Goal: Task Accomplishment & Management: Use online tool/utility

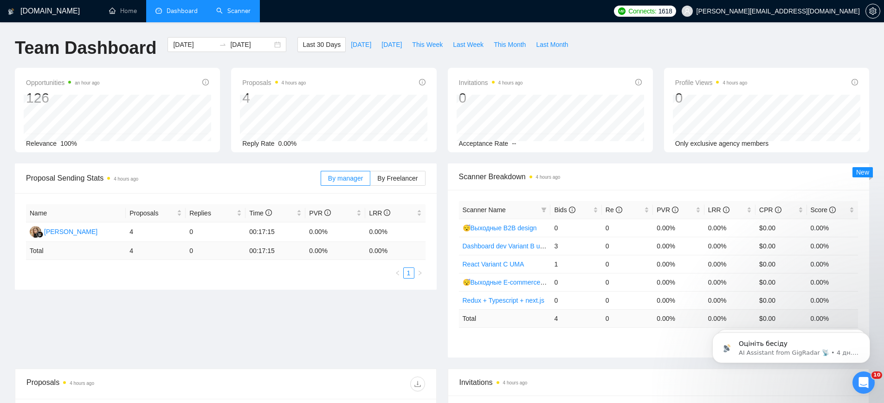
click at [239, 12] on link "Scanner" at bounding box center [233, 11] width 34 height 8
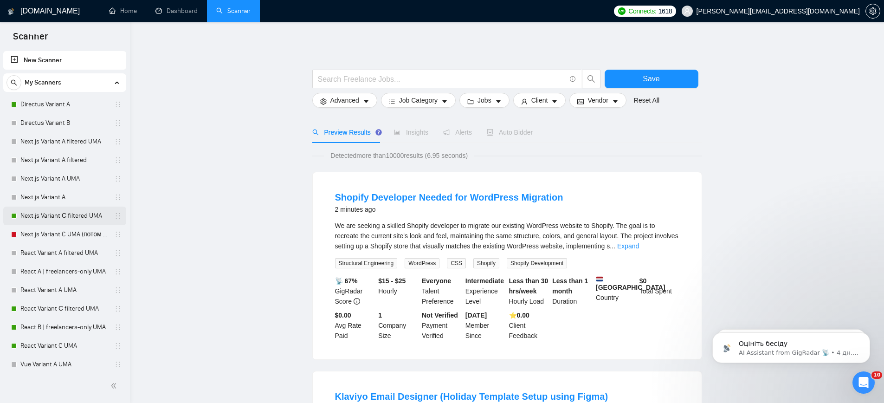
click at [46, 216] on link "Next.js Variant С filtered UMA" at bounding box center [64, 215] width 88 height 19
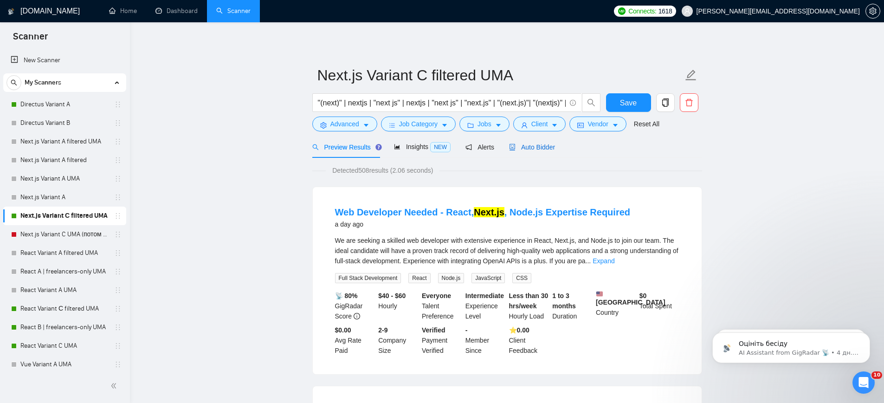
click at [524, 145] on span "Auto Bidder" at bounding box center [532, 146] width 46 height 7
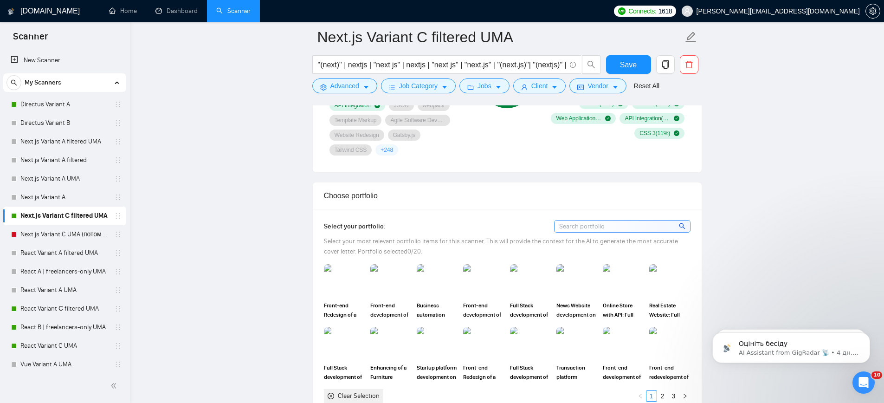
scroll to position [772, 0]
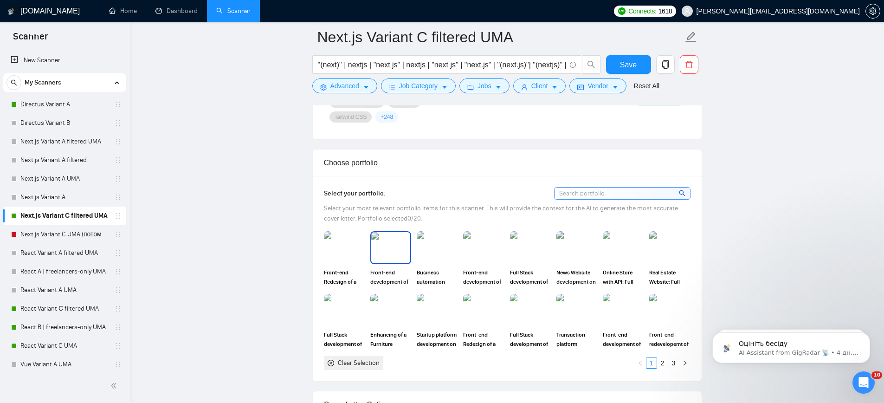
click at [391, 244] on img at bounding box center [390, 247] width 39 height 31
click at [391, 244] on rect at bounding box center [390, 247] width 15 height 15
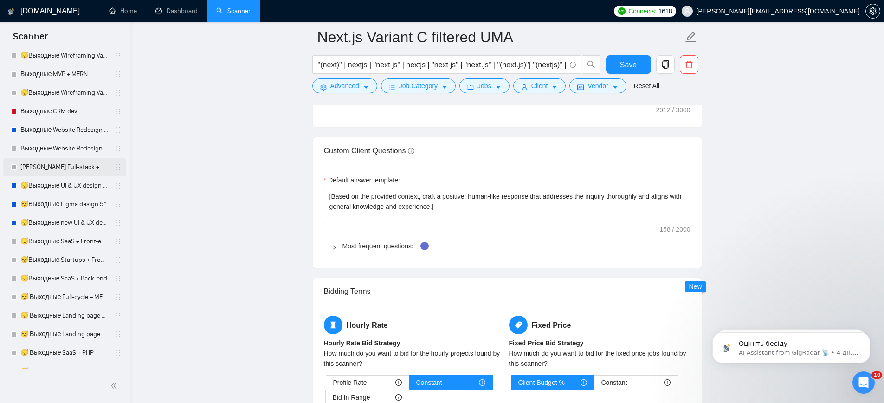
scroll to position [2200, 0]
click at [74, 170] on link "[PERSON_NAME] Full-stack + MERN" at bounding box center [64, 167] width 88 height 19
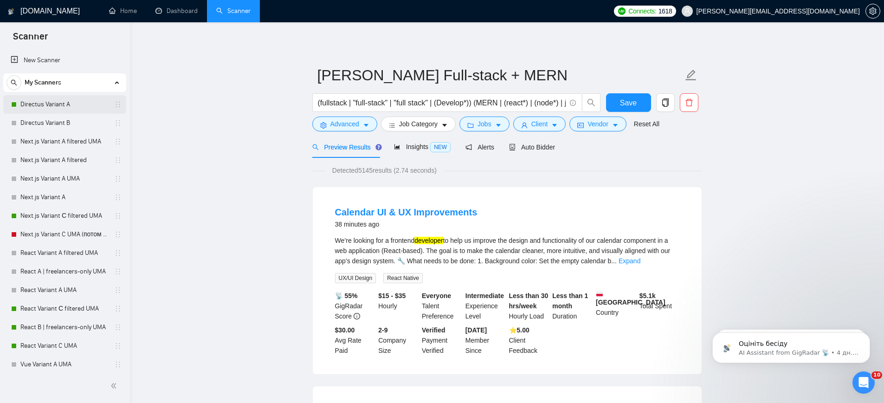
click at [54, 104] on link "Directus Variant A" at bounding box center [64, 104] width 88 height 19
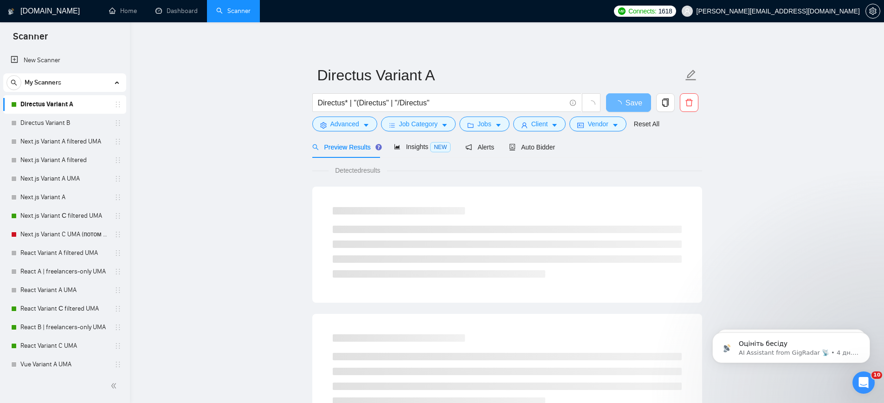
click at [52, 103] on link "Directus Variant A" at bounding box center [64, 104] width 88 height 19
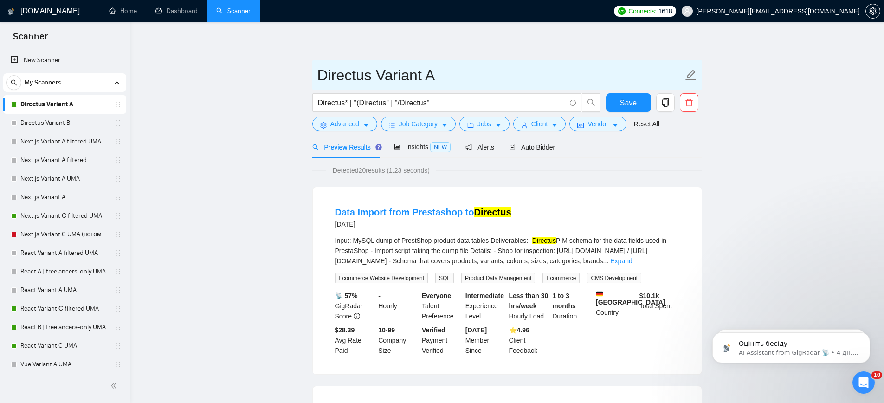
click at [421, 77] on input "Directus Variant A" at bounding box center [500, 75] width 366 height 23
drag, startPoint x: 436, startPoint y: 75, endPoint x: 237, endPoint y: 64, distance: 198.8
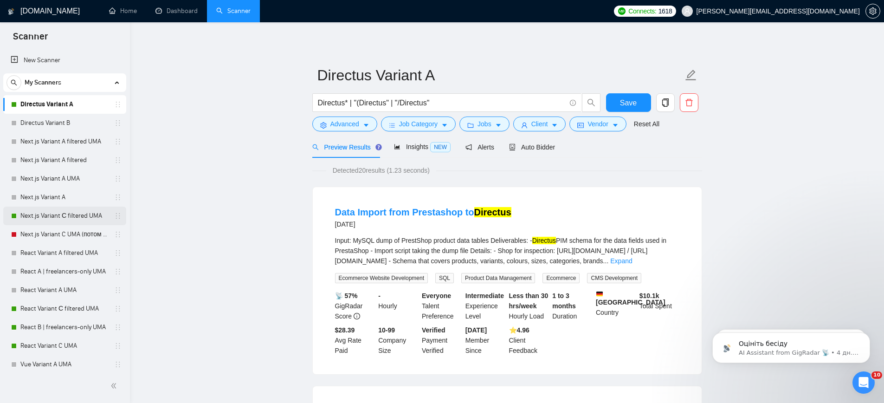
click at [44, 216] on link "Next.js Variant С filtered UMA" at bounding box center [64, 215] width 88 height 19
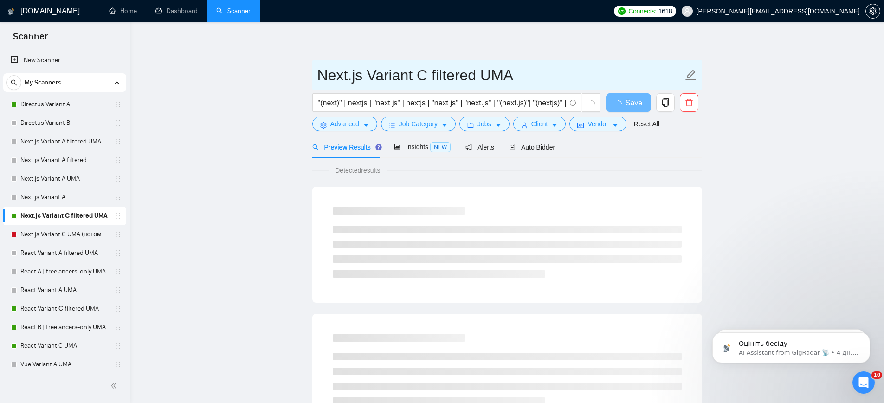
drag, startPoint x: 317, startPoint y: 77, endPoint x: 363, endPoint y: 77, distance: 45.5
click at [363, 77] on input "Next.js Variant С filtered UMA" at bounding box center [500, 75] width 366 height 23
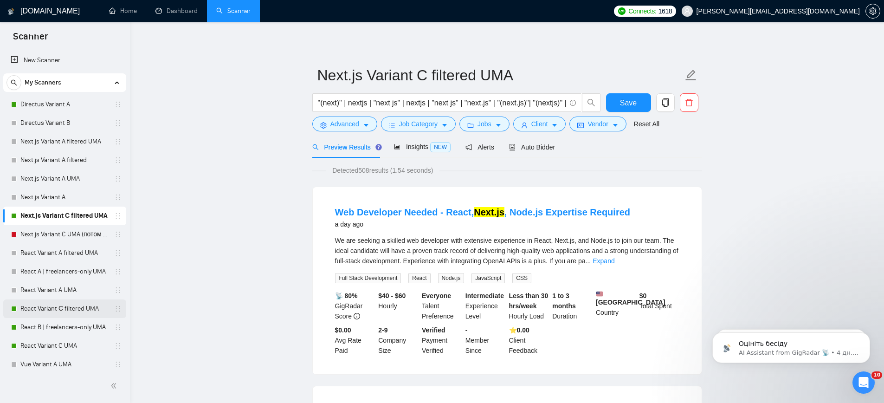
click at [45, 309] on link "React Variant С filtered UMA" at bounding box center [64, 308] width 88 height 19
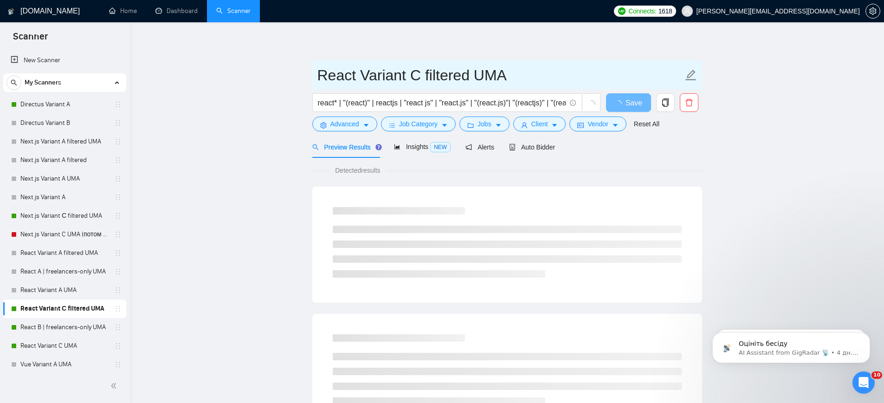
click at [403, 74] on input "React Variant С filtered UMA" at bounding box center [500, 75] width 366 height 23
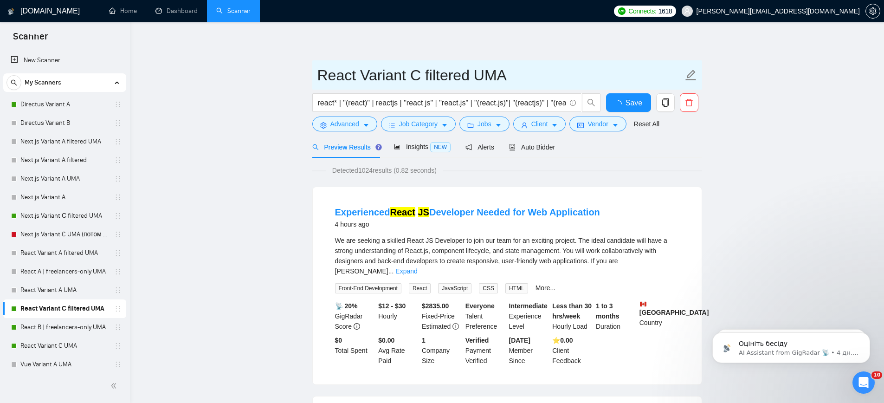
click at [403, 74] on input "React Variant С filtered UMA" at bounding box center [500, 75] width 366 height 23
click at [357, 75] on input "React Variant С filtered UMA" at bounding box center [500, 75] width 366 height 23
drag, startPoint x: 417, startPoint y: 75, endPoint x: 294, endPoint y: 72, distance: 123.9
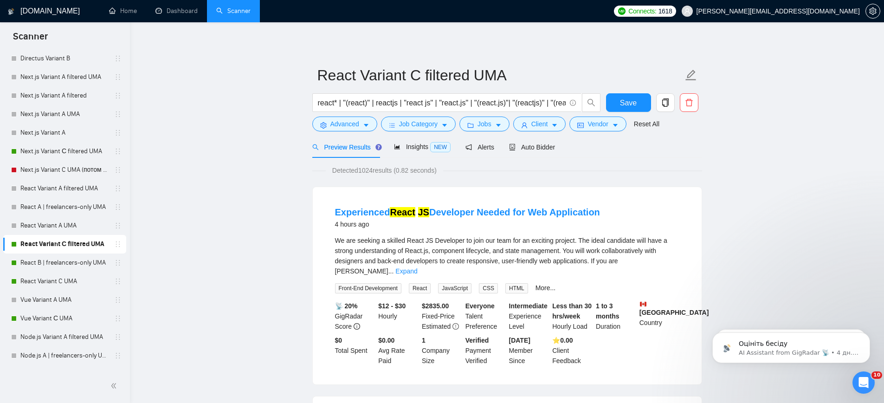
scroll to position [258, 0]
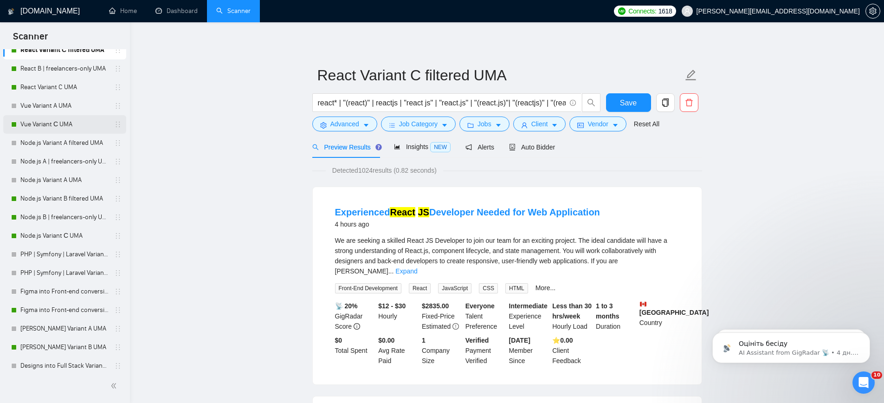
click at [40, 124] on link "Vue Variant С UMA" at bounding box center [64, 124] width 88 height 19
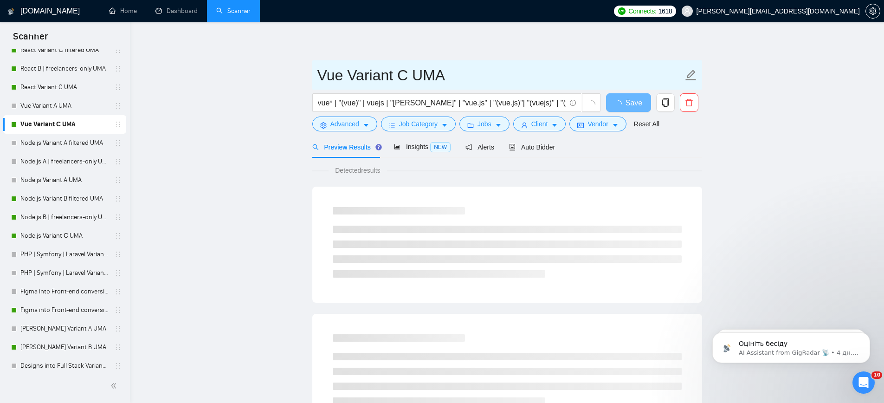
drag, startPoint x: 436, startPoint y: 75, endPoint x: 295, endPoint y: 74, distance: 140.5
click at [353, 77] on input "Vue Variant С UMA" at bounding box center [500, 75] width 366 height 23
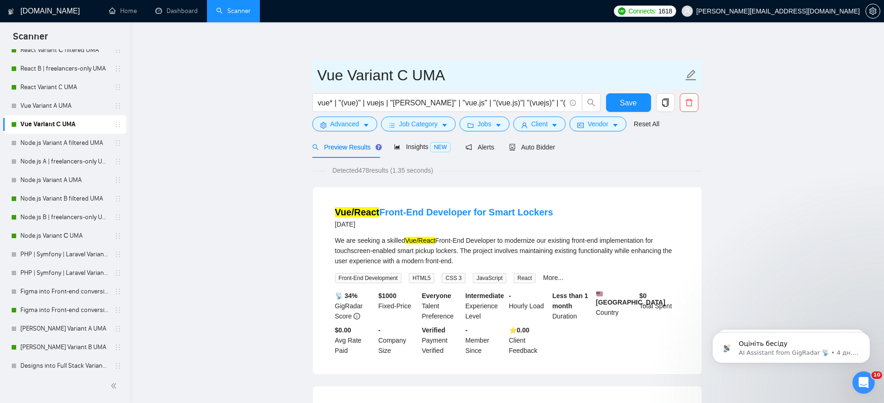
drag, startPoint x: 391, startPoint y: 76, endPoint x: 266, endPoint y: 80, distance: 125.8
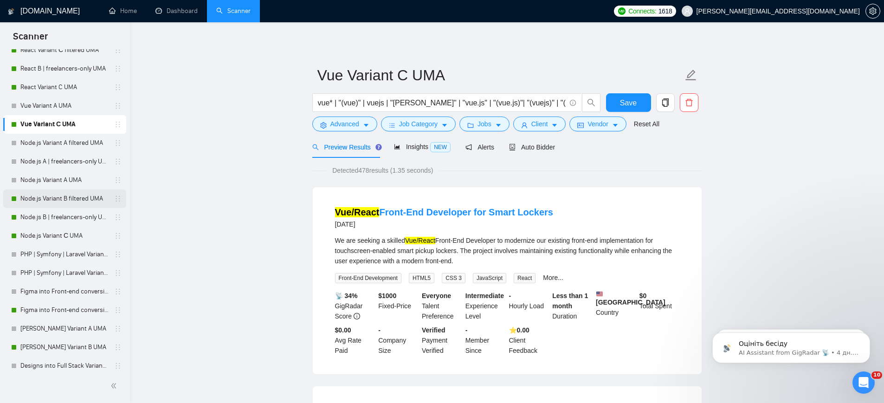
click at [51, 195] on link "Node.js Variant B filtered UMA" at bounding box center [64, 198] width 88 height 19
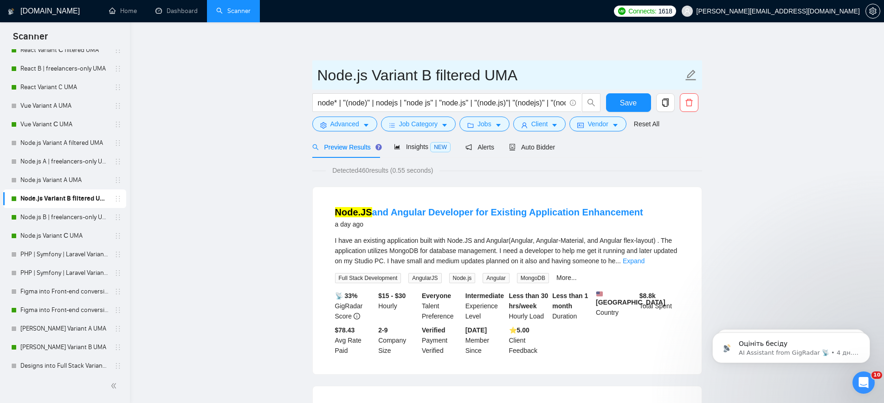
click at [417, 73] on input "Node.js Variant B filtered UMA" at bounding box center [500, 75] width 366 height 23
drag, startPoint x: 427, startPoint y: 78, endPoint x: 277, endPoint y: 64, distance: 150.9
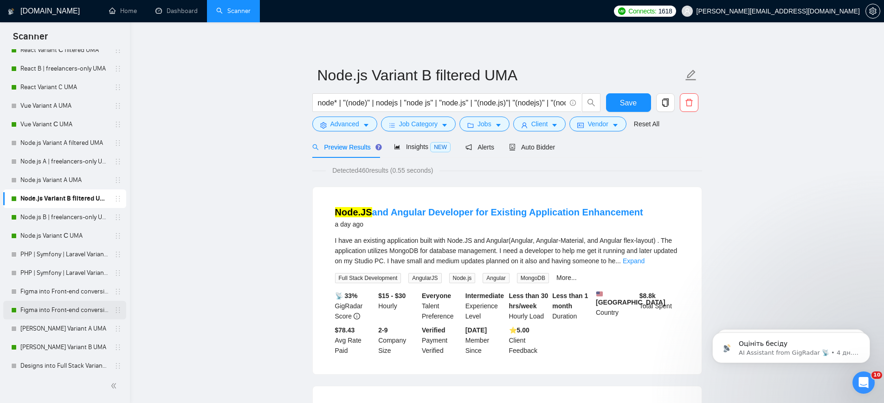
click at [38, 310] on link "Figma into Front-end conversion Variant С UMA" at bounding box center [64, 310] width 88 height 19
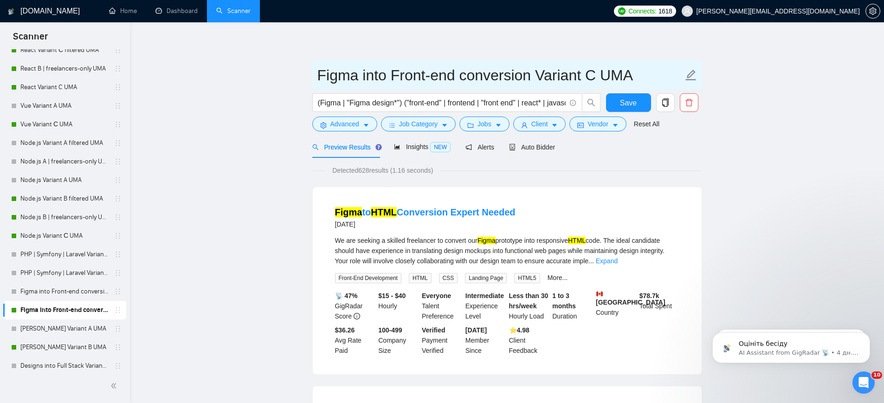
click at [417, 74] on input "Figma into Front-end conversion Variant С UMA" at bounding box center [500, 75] width 366 height 23
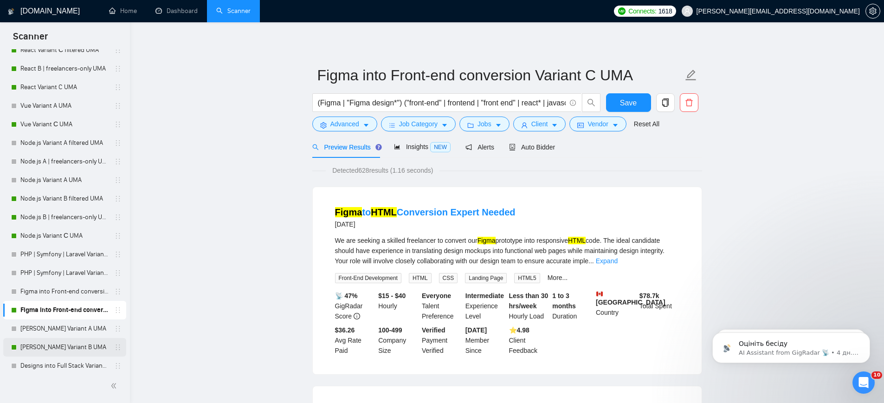
click at [61, 347] on link "[PERSON_NAME] Variant B UMA" at bounding box center [64, 347] width 88 height 19
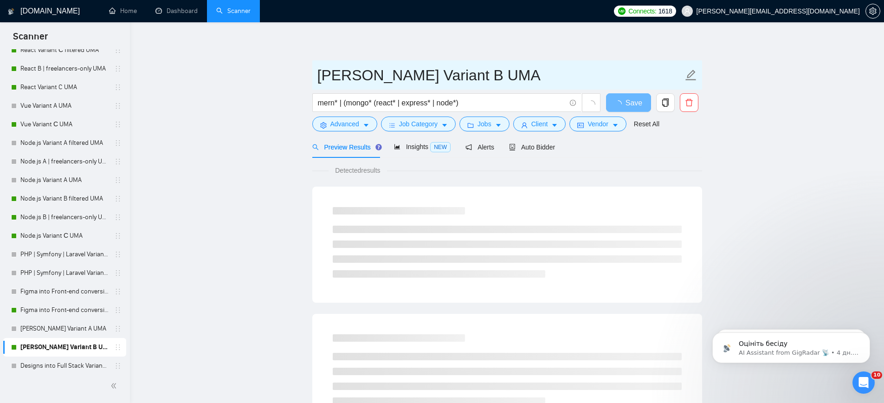
click at [435, 73] on input "[PERSON_NAME] Variant B UMA" at bounding box center [500, 75] width 366 height 23
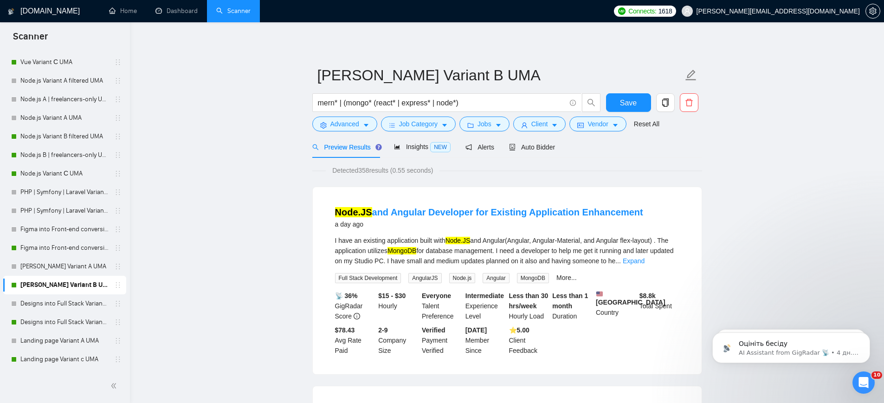
scroll to position [325, 0]
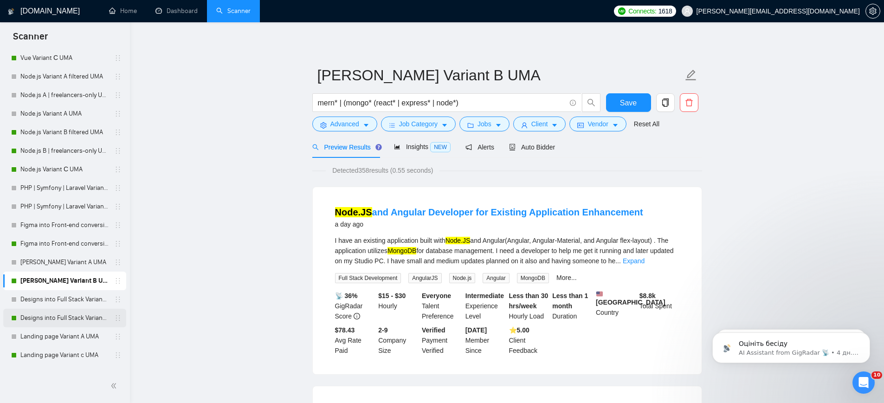
click at [39, 317] on link "Designs into Full Stack Variant B UMA" at bounding box center [64, 317] width 88 height 19
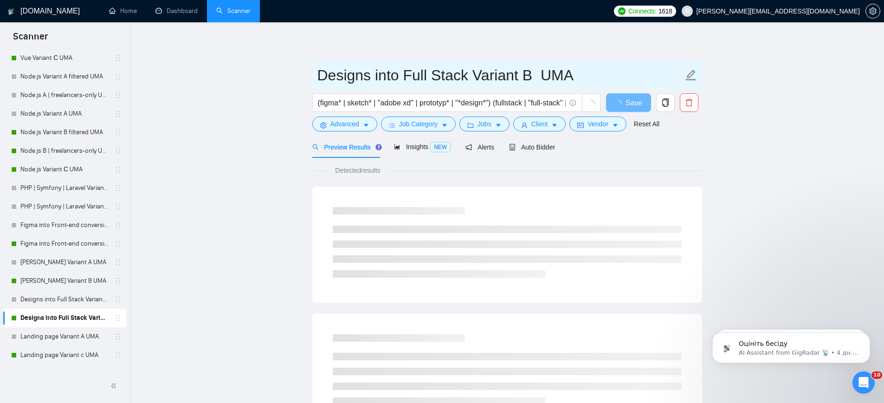
click at [401, 72] on input "Designs into Full Stack Variant B UMA" at bounding box center [500, 75] width 366 height 23
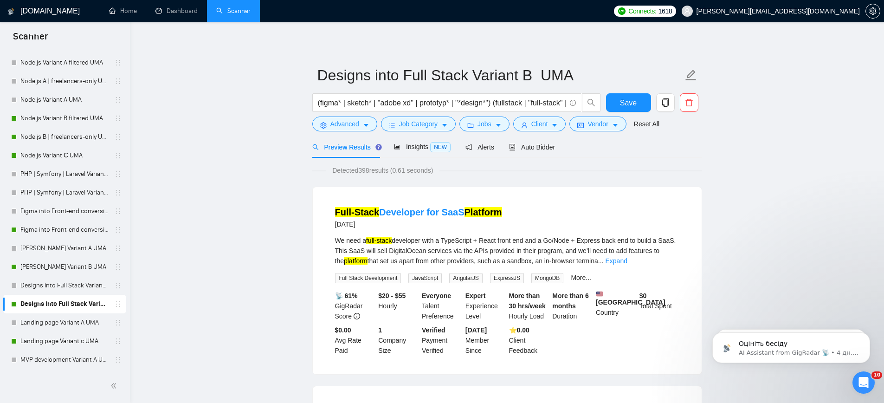
scroll to position [450, 0]
click at [45, 229] on link "Landing page Variant c UMA" at bounding box center [64, 229] width 88 height 19
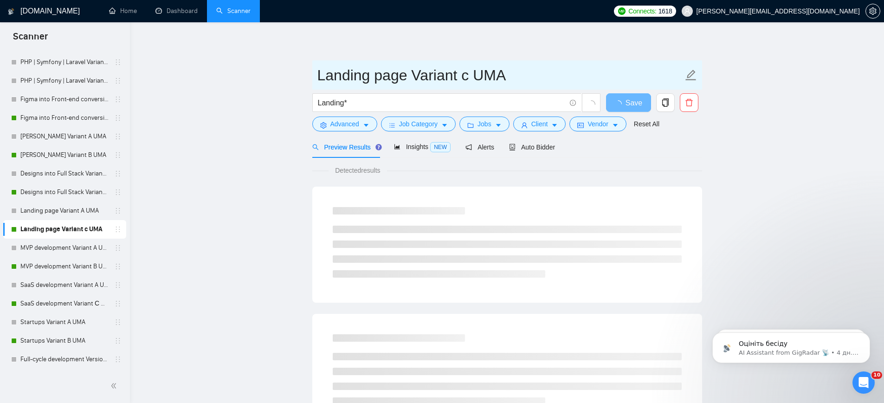
click at [484, 68] on input "Landing page Variant c UMA" at bounding box center [500, 75] width 366 height 23
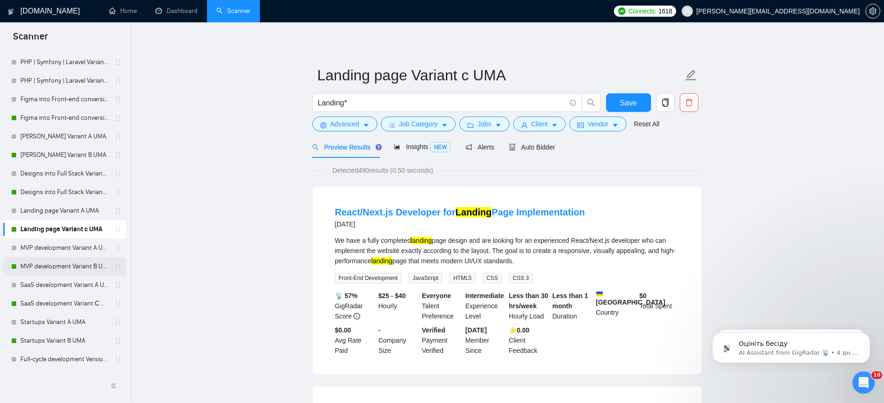
click at [49, 264] on link "MVP development Variant B UMA" at bounding box center [64, 266] width 88 height 19
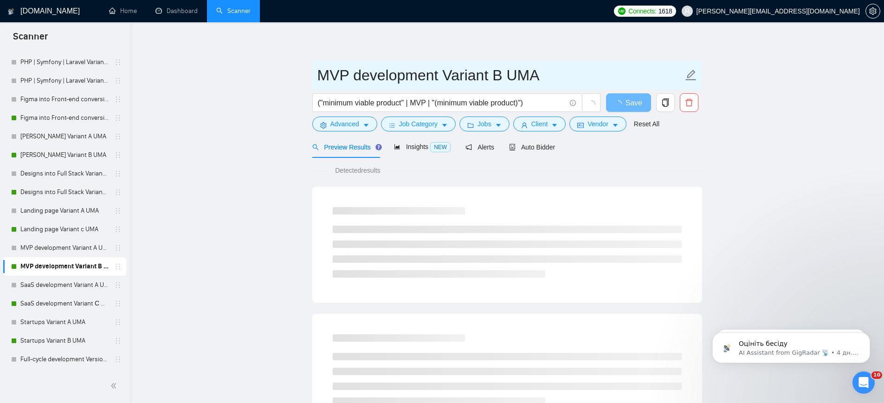
click at [406, 72] on input "MVP development Variant B UMA" at bounding box center [500, 75] width 366 height 23
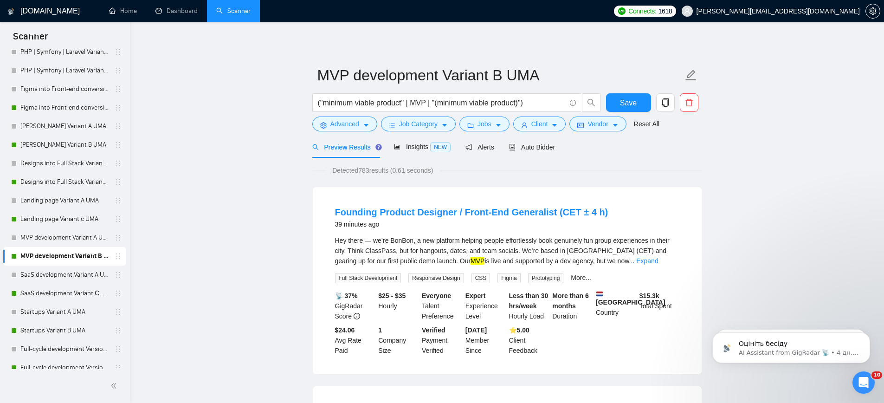
scroll to position [469, 0]
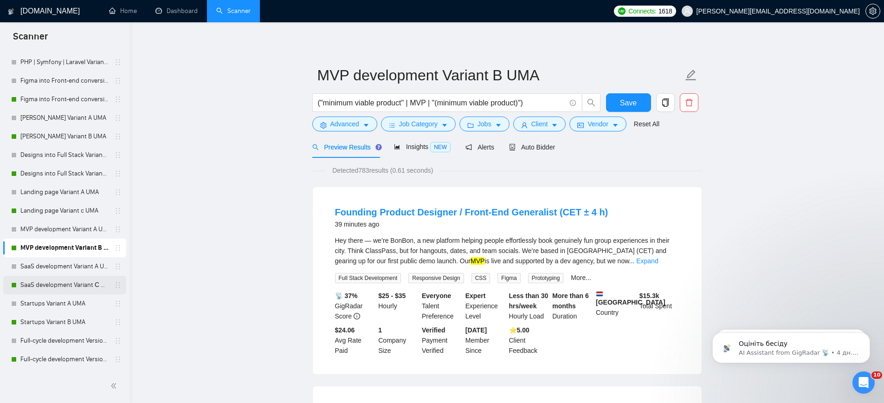
click at [51, 282] on link "SaaS development Variant С UMA" at bounding box center [64, 285] width 88 height 19
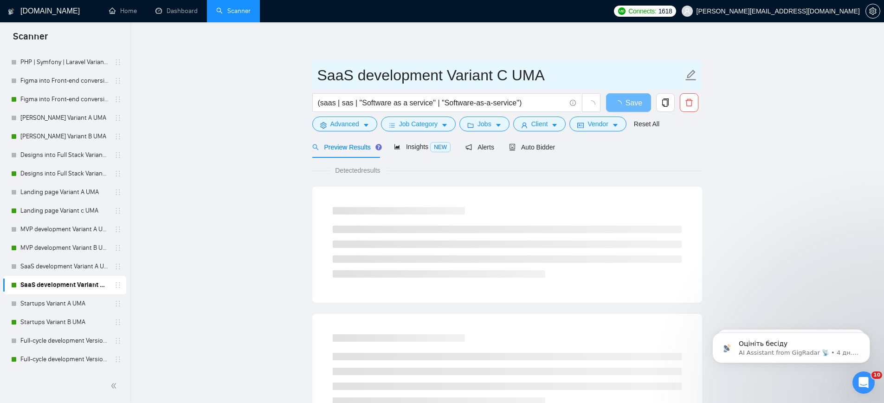
click at [366, 74] on input "SaaS development Variant С UMA" at bounding box center [500, 75] width 366 height 23
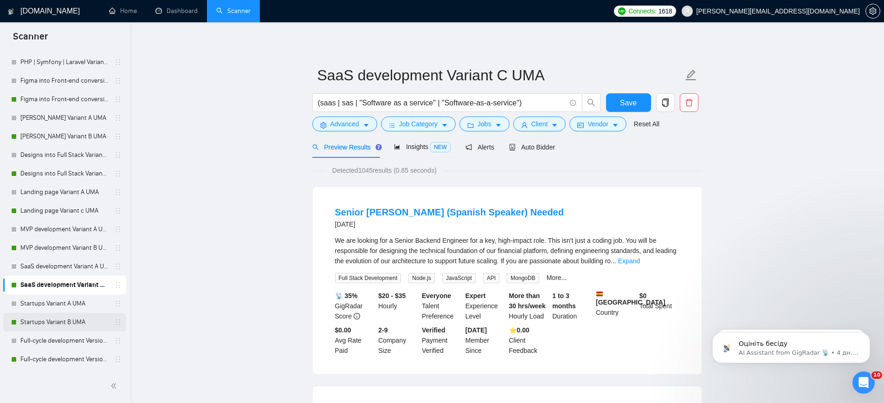
click at [55, 323] on link "Startups Variant B UMA" at bounding box center [64, 322] width 88 height 19
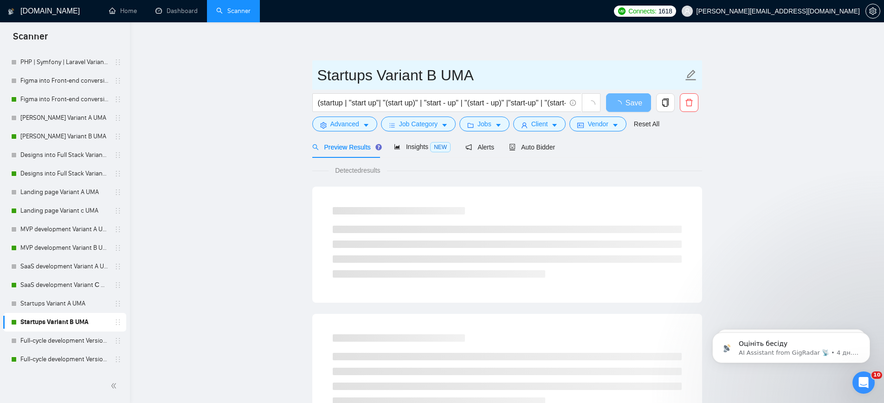
click at [391, 70] on input "Startups Variant B UMA" at bounding box center [500, 75] width 366 height 23
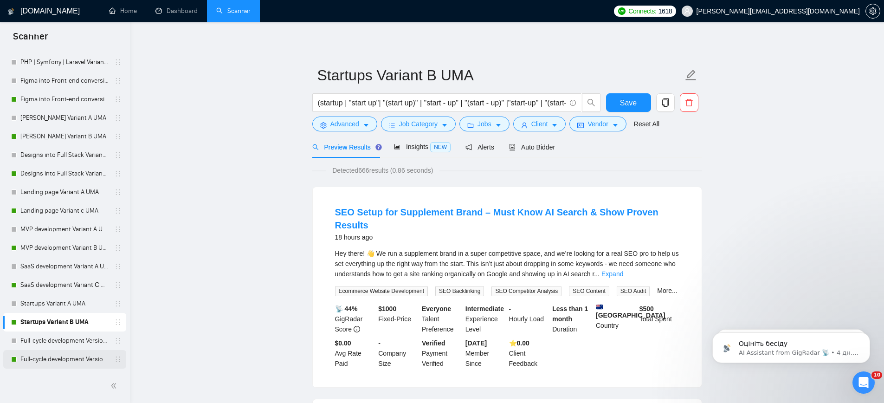
click at [30, 358] on link "Full-cycle development Version B UMA" at bounding box center [64, 359] width 88 height 19
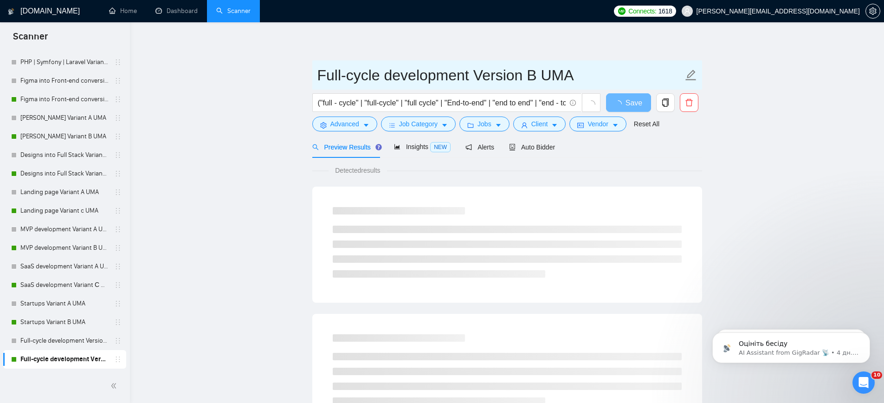
click at [360, 83] on input "Full-cycle development Version B UMA" at bounding box center [500, 75] width 366 height 23
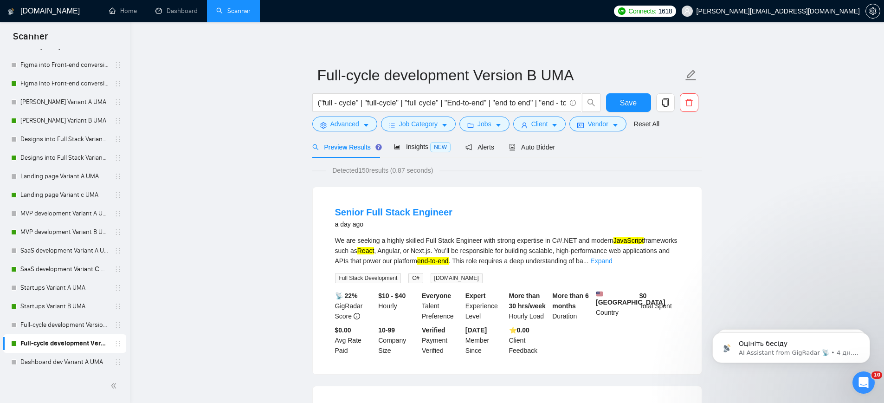
scroll to position [666, 0]
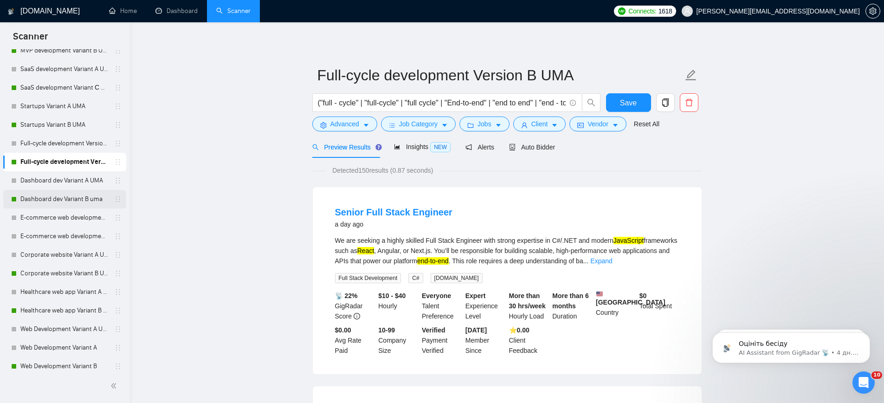
click at [60, 201] on link "Dashboard dev Variant B uma" at bounding box center [64, 199] width 88 height 19
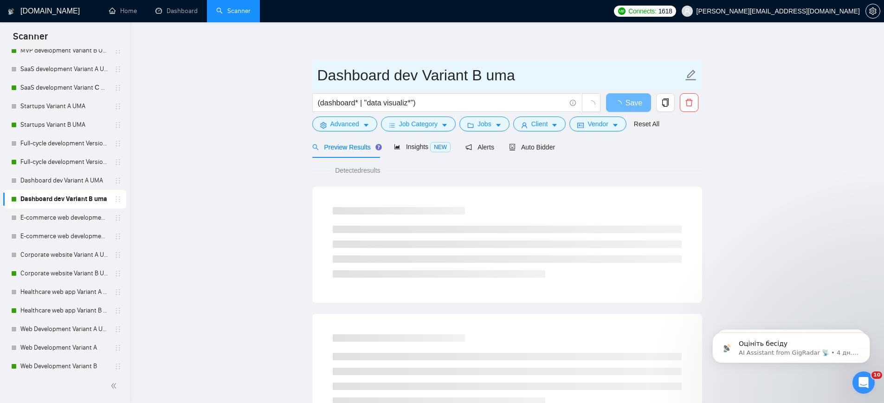
click at [364, 79] on input "Dashboard dev Variant B uma" at bounding box center [500, 75] width 366 height 23
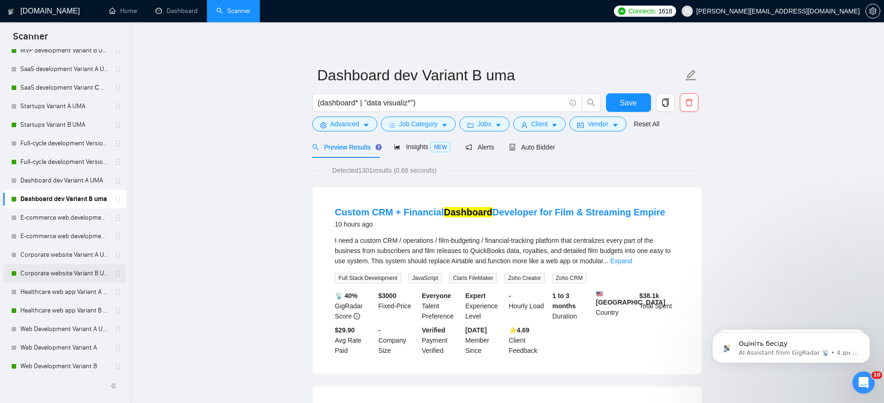
click at [50, 273] on link "Corporate website Variant B UMA" at bounding box center [64, 273] width 88 height 19
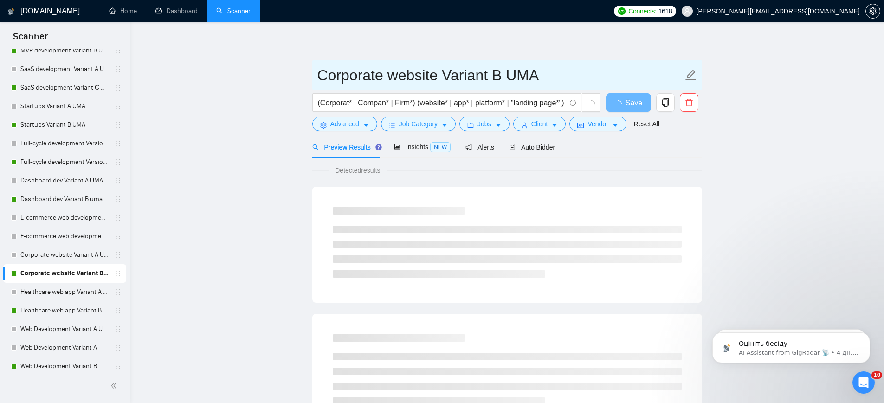
click at [367, 79] on input "Corporate website Variant B UMA" at bounding box center [500, 75] width 366 height 23
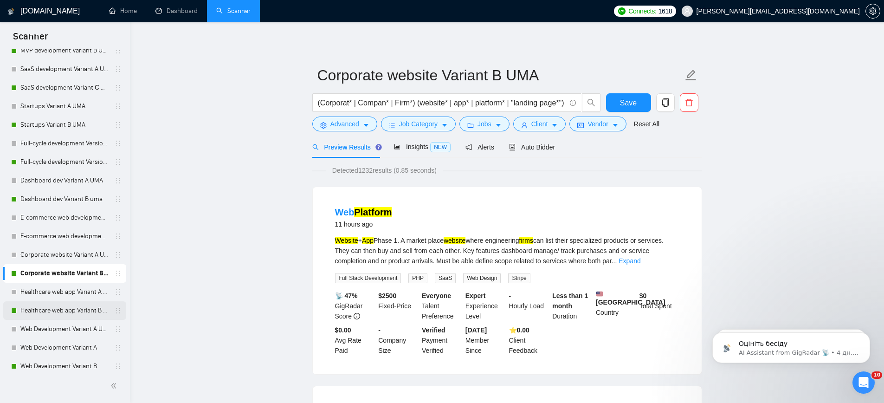
click at [39, 308] on link "Healthcare web app Variant B UMA" at bounding box center [64, 310] width 88 height 19
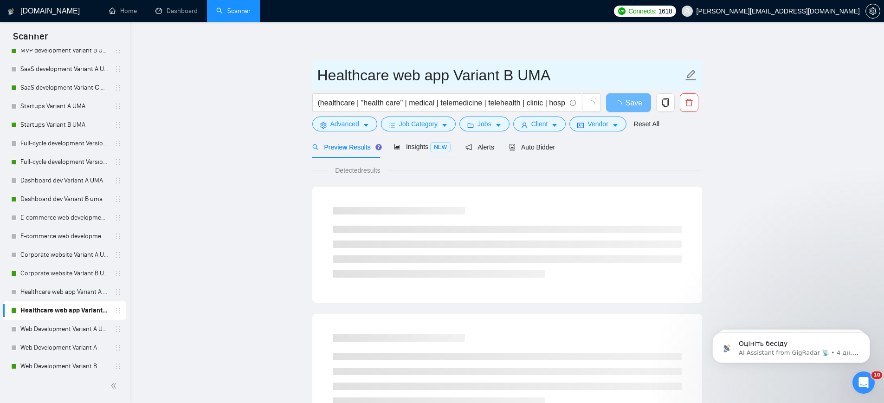
click at [338, 72] on input "Healthcare web app Variant B UMA" at bounding box center [500, 75] width 366 height 23
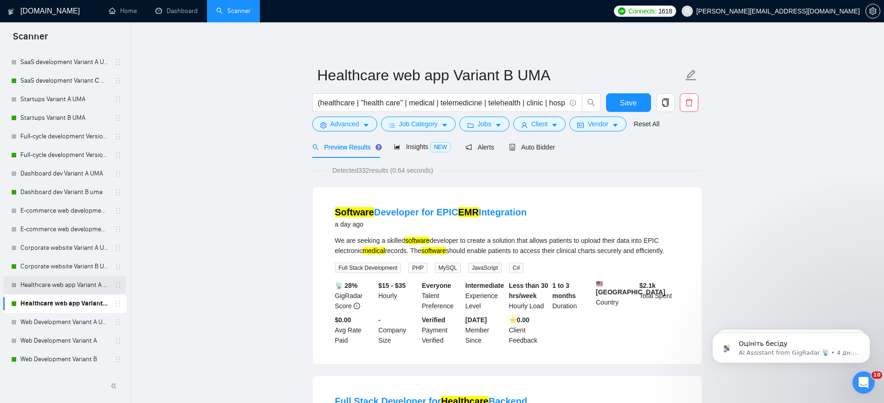
scroll to position [683, 0]
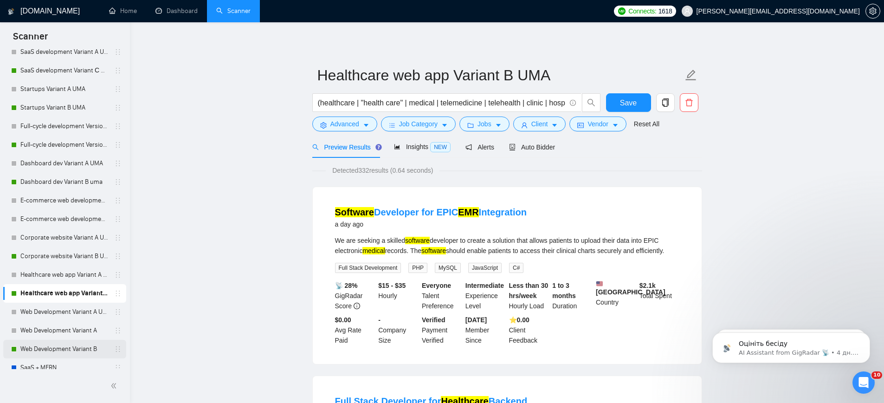
click at [44, 347] on link "Web Development Variant B" at bounding box center [64, 349] width 88 height 19
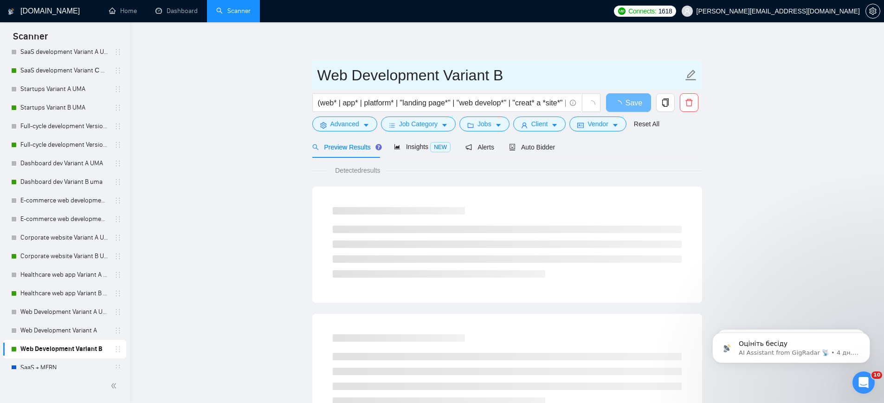
click at [365, 67] on input "Web Development Variant B" at bounding box center [500, 75] width 366 height 23
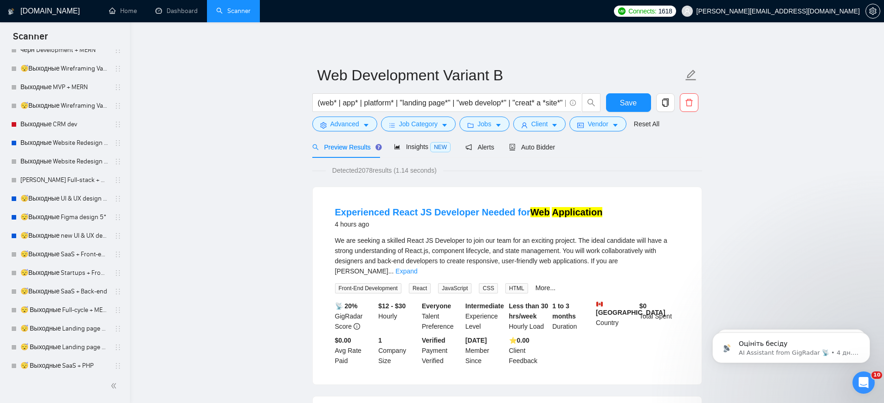
scroll to position [2143, 0]
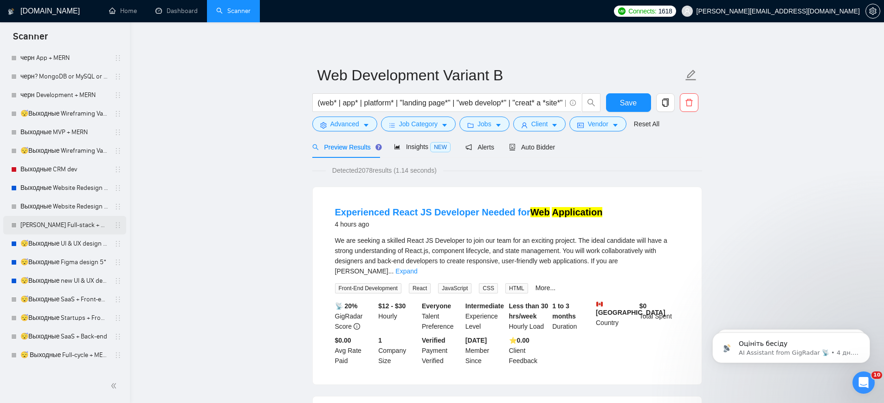
click at [50, 224] on link "[PERSON_NAME] Full-stack + MERN" at bounding box center [64, 225] width 88 height 19
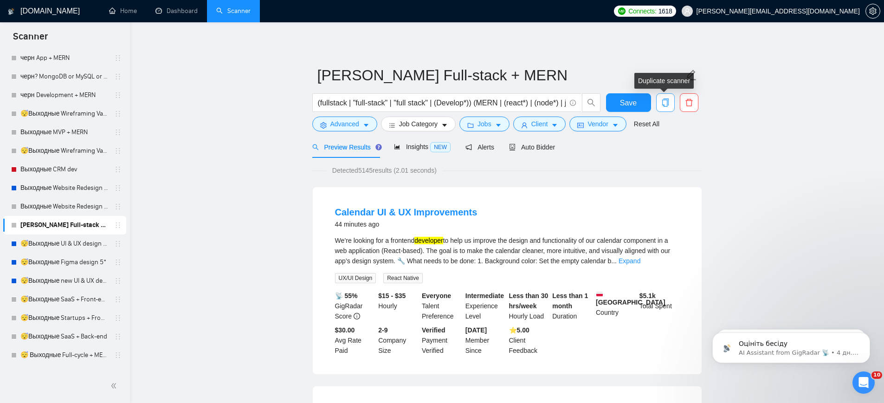
click at [661, 104] on icon "copy" at bounding box center [665, 102] width 8 height 8
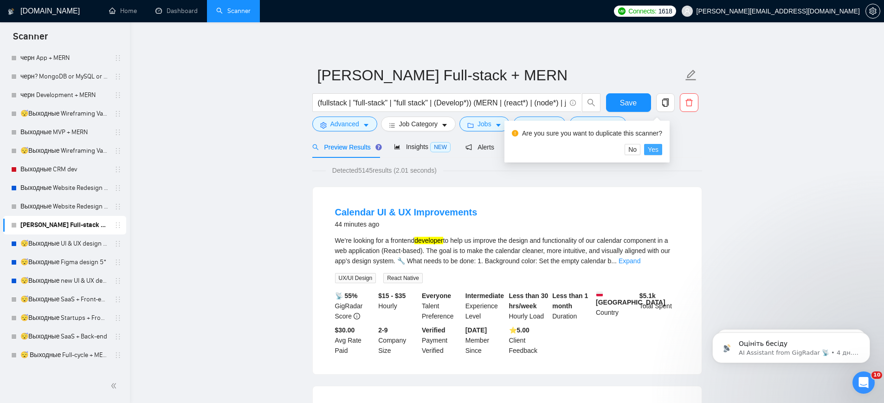
click at [657, 152] on span "Yes" at bounding box center [653, 149] width 11 height 10
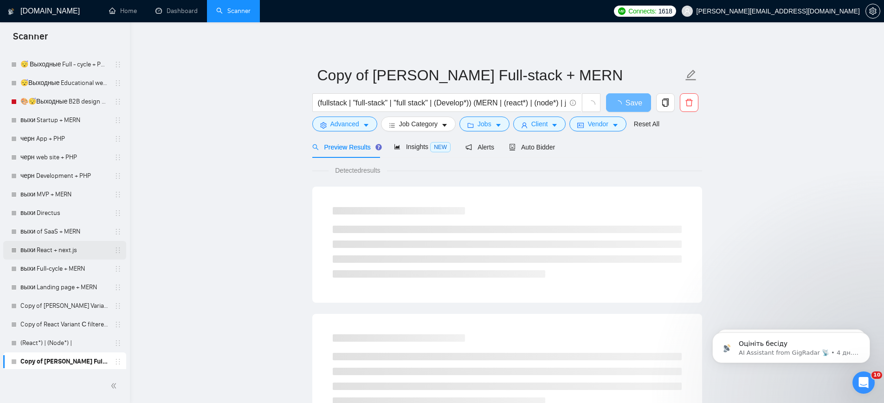
scroll to position [2546, 0]
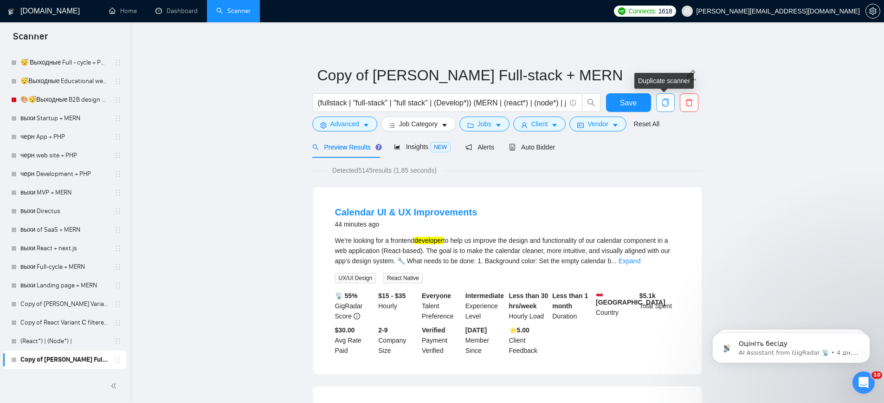
click at [663, 101] on icon "copy" at bounding box center [665, 102] width 8 height 8
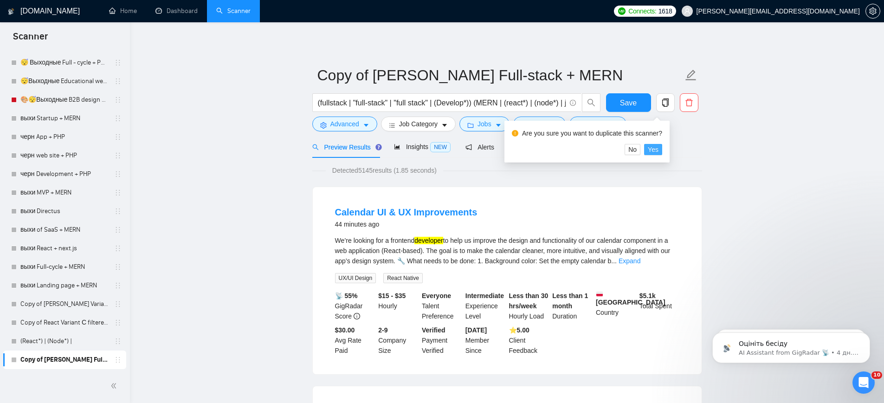
click at [662, 149] on button "Yes" at bounding box center [653, 149] width 18 height 11
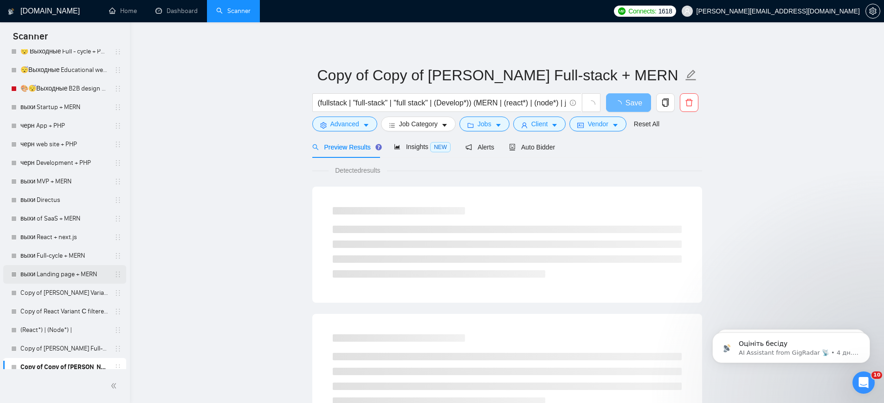
scroll to position [2565, 0]
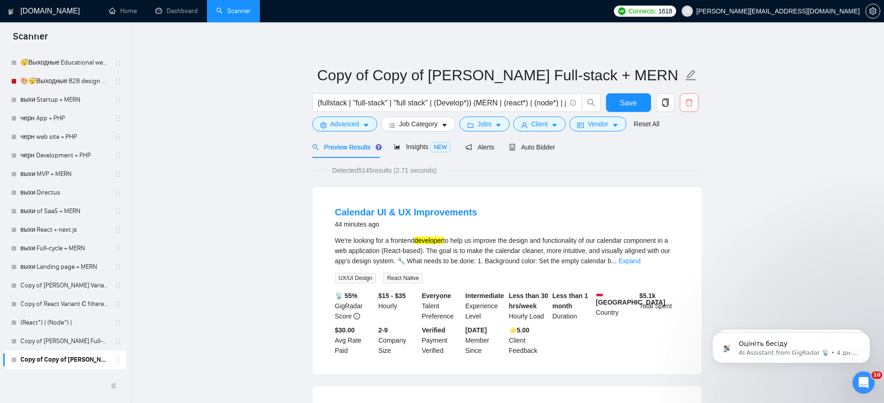
click at [687, 107] on button "button" at bounding box center [689, 102] width 19 height 19
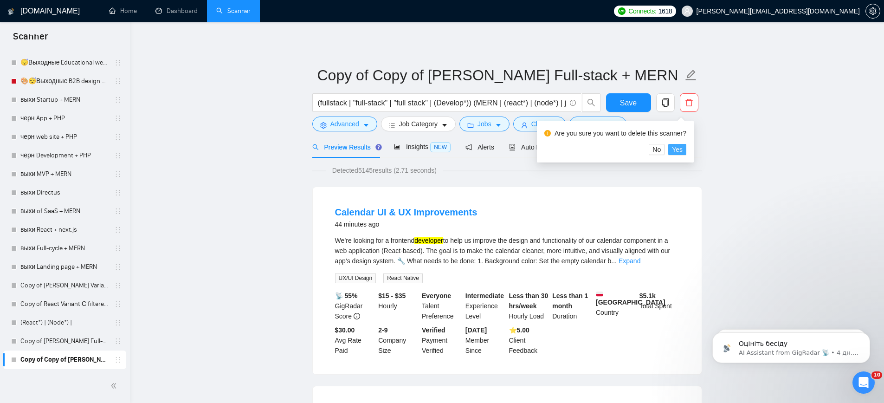
click at [682, 150] on span "Yes" at bounding box center [677, 149] width 11 height 10
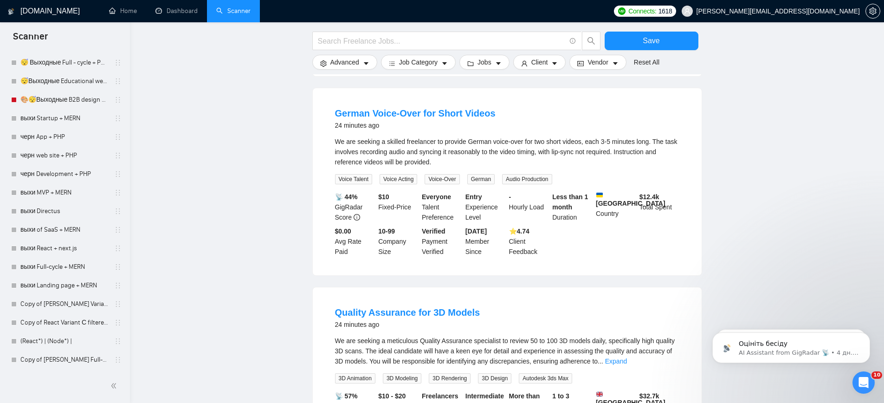
scroll to position [345, 0]
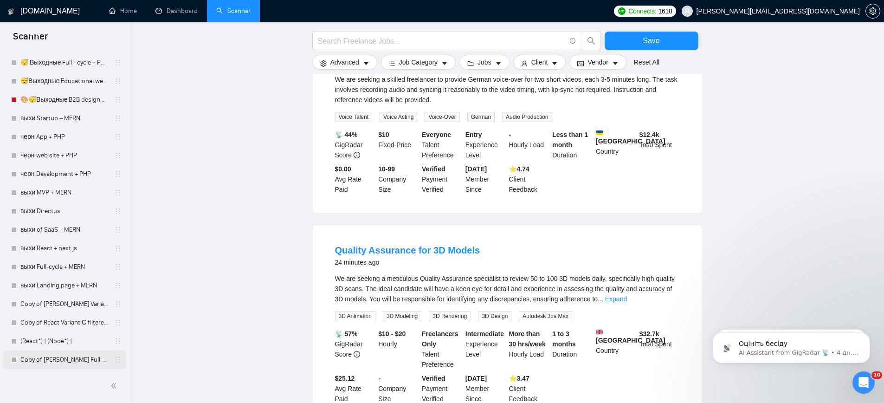
click at [53, 359] on link "Copy of [PERSON_NAME] Full-stack + MERN" at bounding box center [64, 359] width 88 height 19
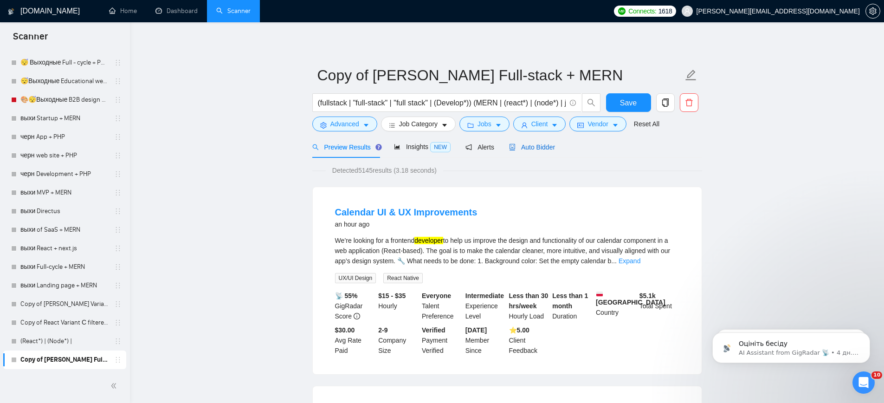
click at [530, 147] on span "Auto Bidder" at bounding box center [532, 146] width 46 height 7
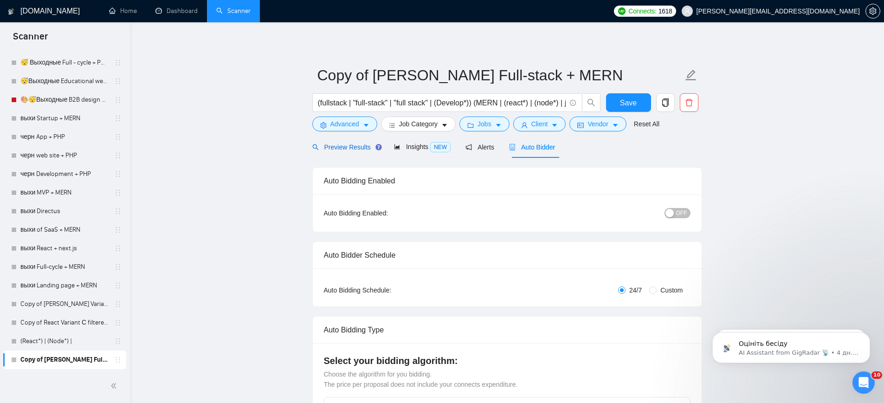
click at [362, 143] on span "Preview Results" at bounding box center [345, 146] width 67 height 7
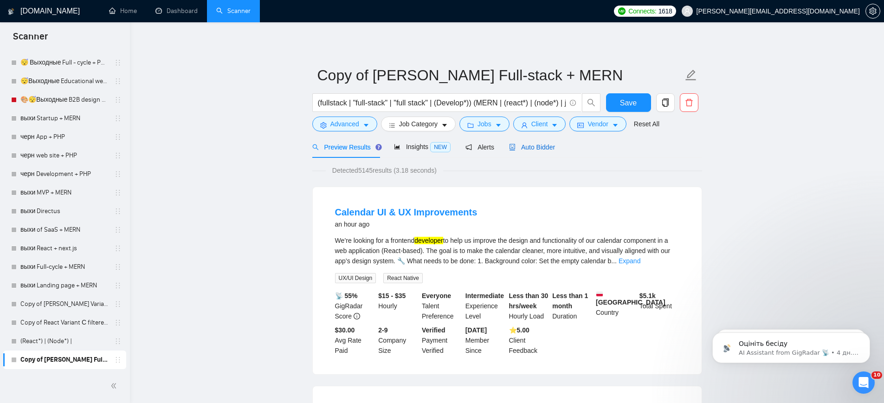
click at [547, 143] on span "Auto Bidder" at bounding box center [532, 146] width 46 height 7
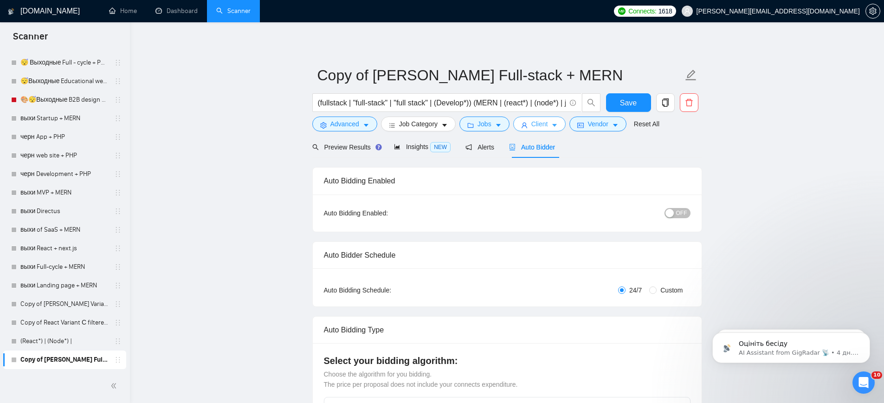
click at [548, 124] on span "Client" at bounding box center [539, 124] width 17 height 10
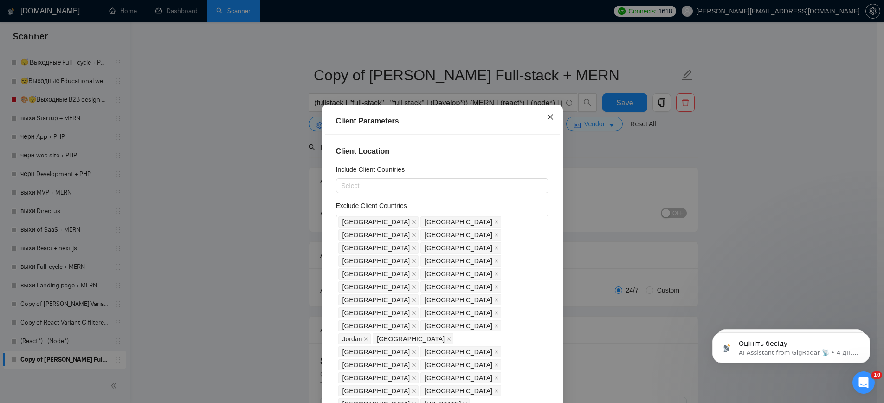
click at [548, 116] on icon "close" at bounding box center [549, 116] width 7 height 7
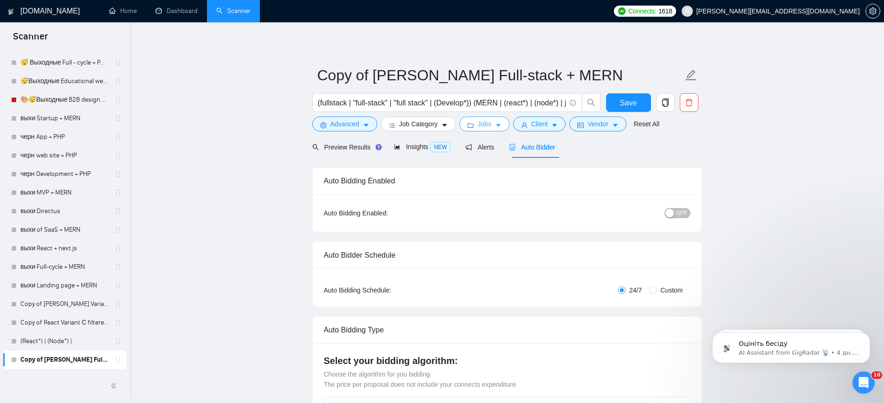
click at [503, 120] on button "Jobs" at bounding box center [484, 123] width 50 height 15
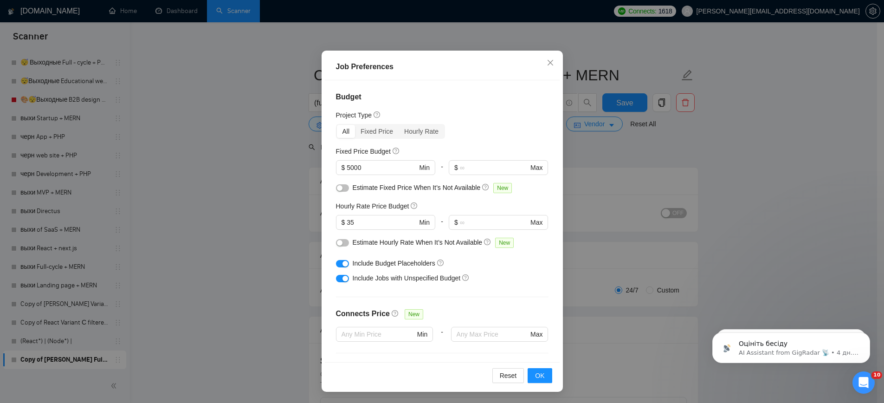
click at [608, 202] on div "Job Preferences Budget Project Type All Fixed Price Hourly Rate Fixed Price Bud…" at bounding box center [442, 201] width 884 height 403
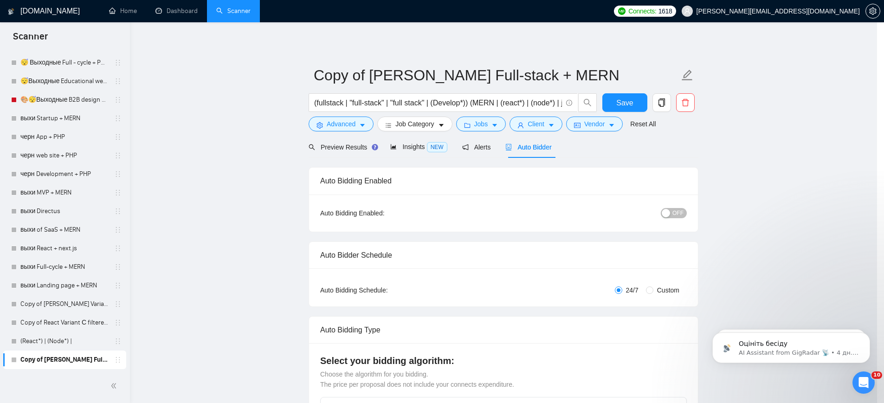
scroll to position [5, 0]
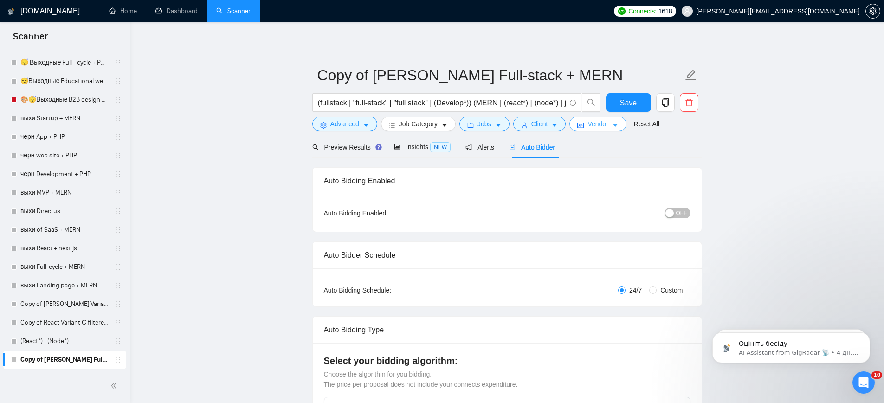
click at [597, 130] on button "Vendor" at bounding box center [597, 123] width 57 height 15
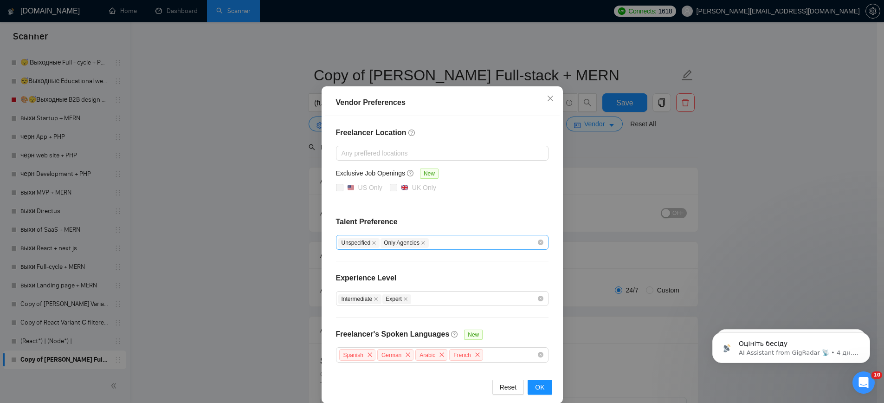
scroll to position [26, 0]
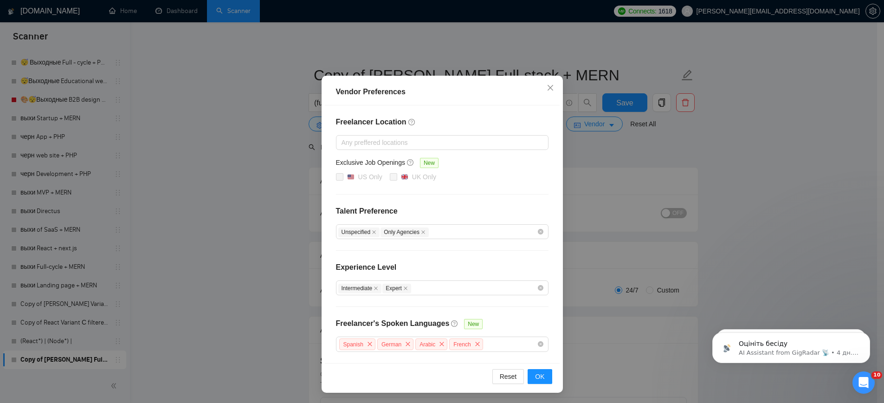
click at [611, 171] on div "Vendor Preferences Freelancer Location Any preffered locations Exclusive Job Op…" at bounding box center [442, 201] width 884 height 403
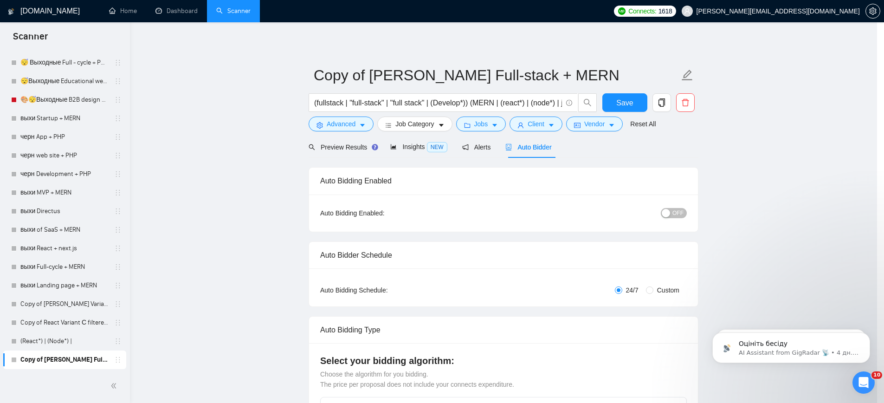
scroll to position [0, 0]
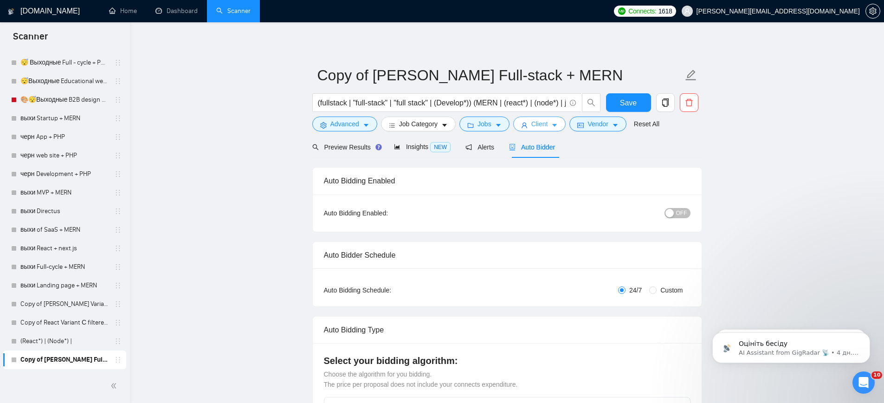
click at [552, 128] on button "Client" at bounding box center [539, 123] width 53 height 15
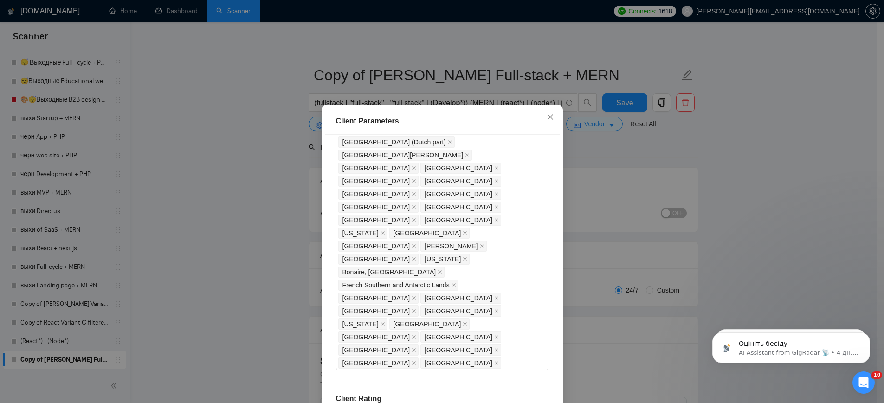
scroll to position [794, 0]
drag, startPoint x: 358, startPoint y: 207, endPoint x: 340, endPoint y: 203, distance: 18.5
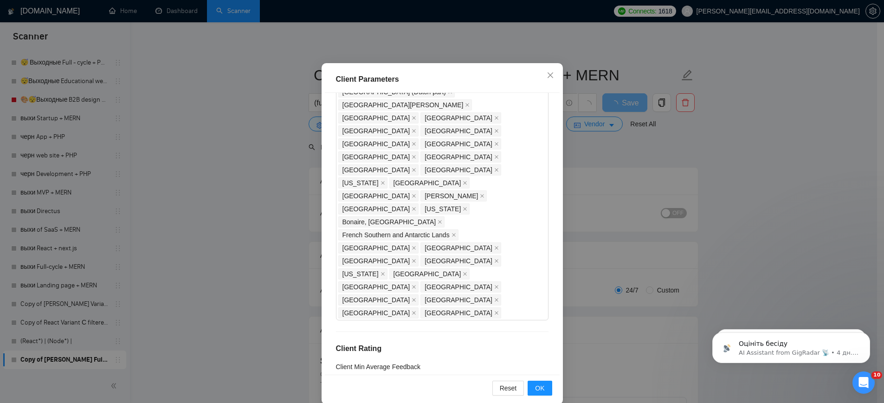
scroll to position [54, 0]
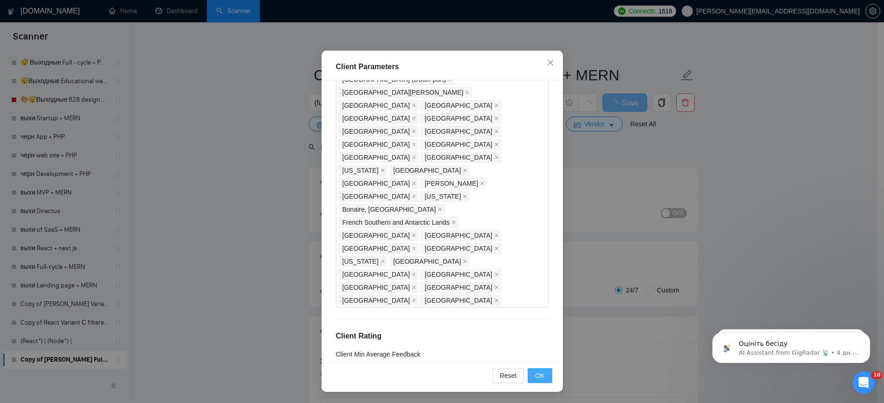
type input "17"
click at [536, 379] on span "OK" at bounding box center [539, 375] width 9 height 10
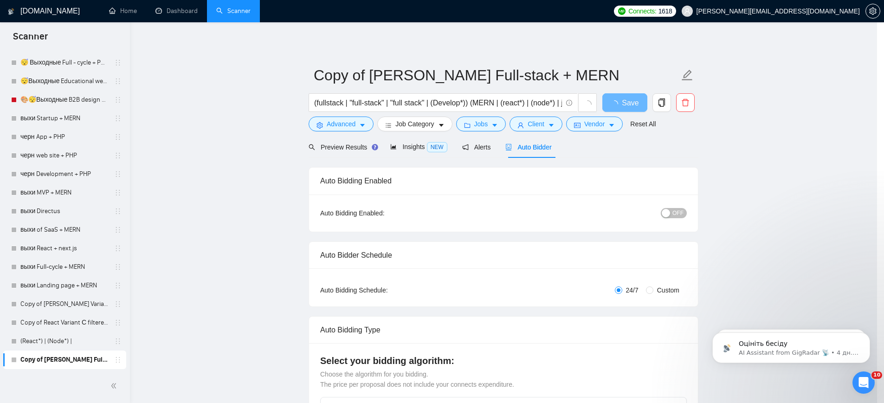
scroll to position [5, 0]
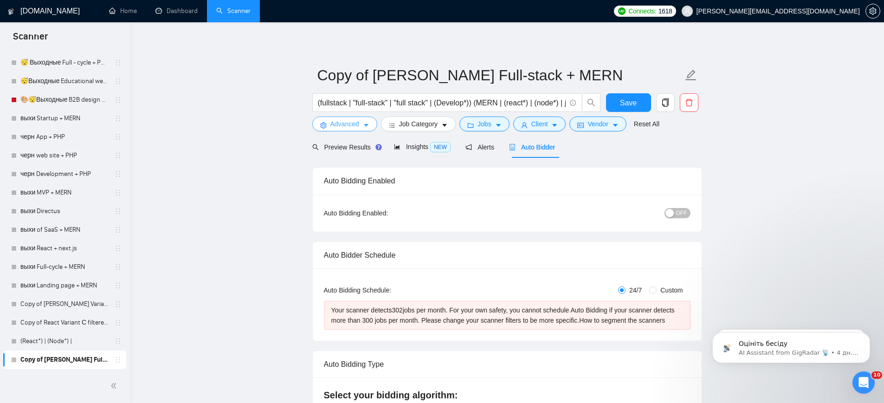
click at [343, 123] on span "Advanced" at bounding box center [344, 124] width 29 height 10
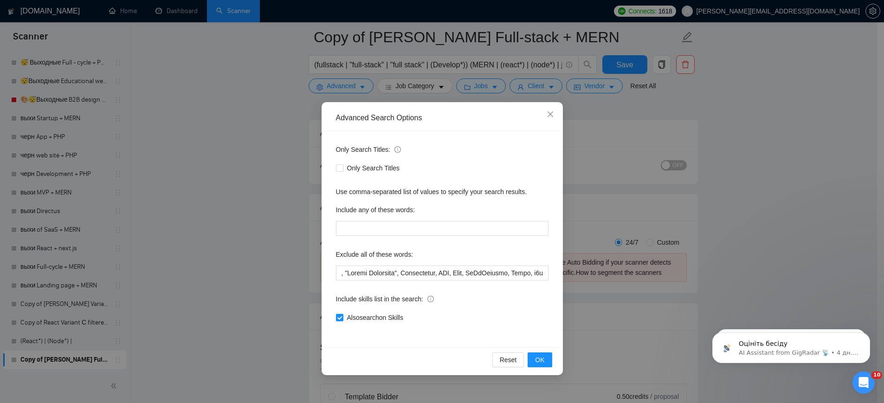
scroll to position [78, 0]
